Goal: Find specific page/section: Find specific page/section

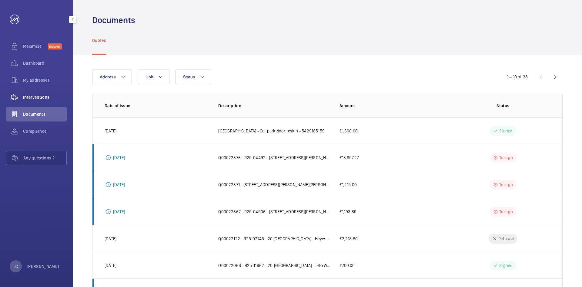
click at [36, 98] on span "Interventions" at bounding box center [45, 97] width 44 height 6
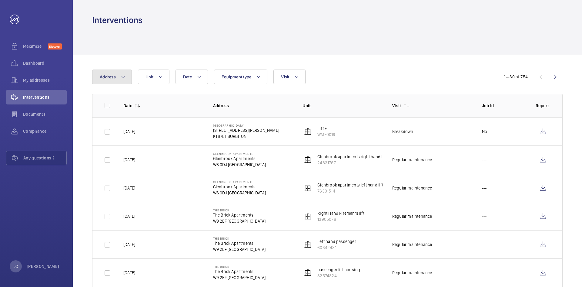
click at [116, 79] on button "Address" at bounding box center [112, 76] width 40 height 15
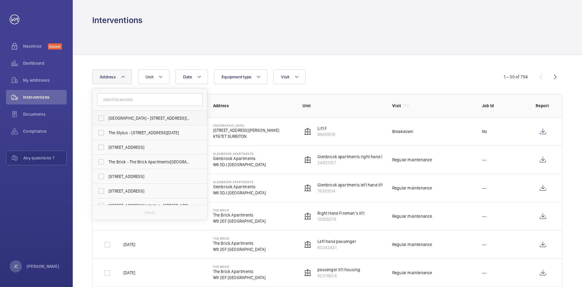
click at [122, 114] on label "[GEOGRAPHIC_DATA] - [STREET_ADDRESS][PERSON_NAME]" at bounding box center [145, 118] width 106 height 15
click at [107, 114] on input "[GEOGRAPHIC_DATA] - [STREET_ADDRESS][PERSON_NAME]" at bounding box center [101, 118] width 12 height 12
checkbox input "true"
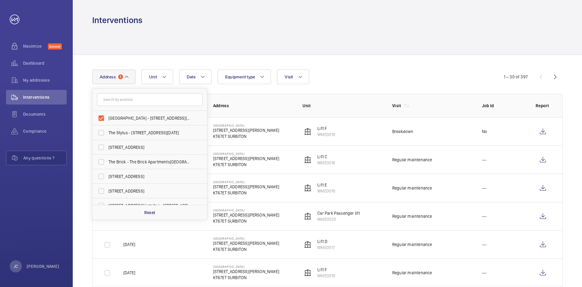
click at [384, 50] on div at bounding box center [327, 40] width 471 height 29
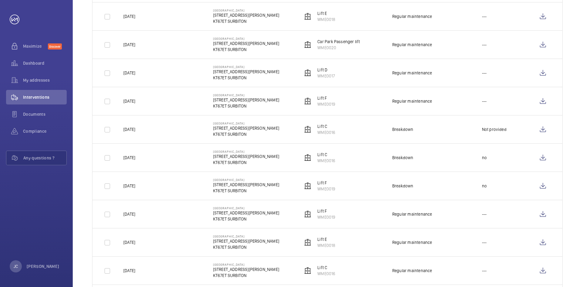
scroll to position [182, 0]
